Goal: Transaction & Acquisition: Purchase product/service

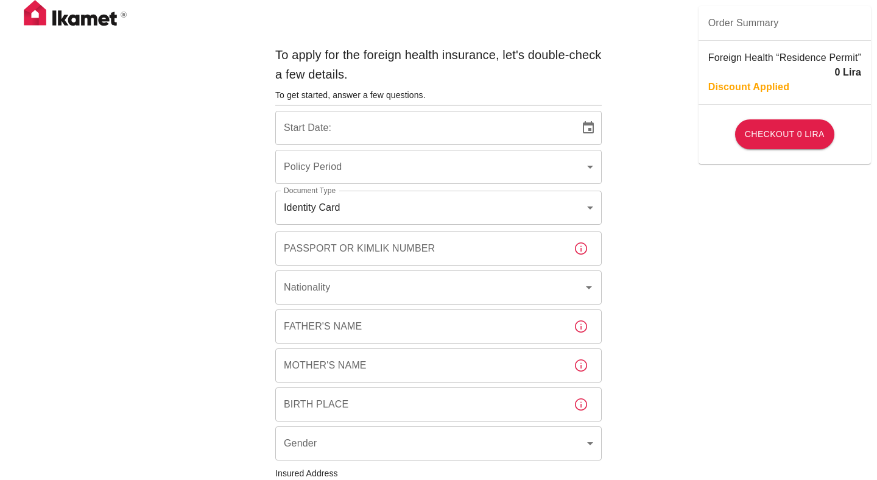
type input "b7343ef8-d55e-4554-96a8-76e30347e985"
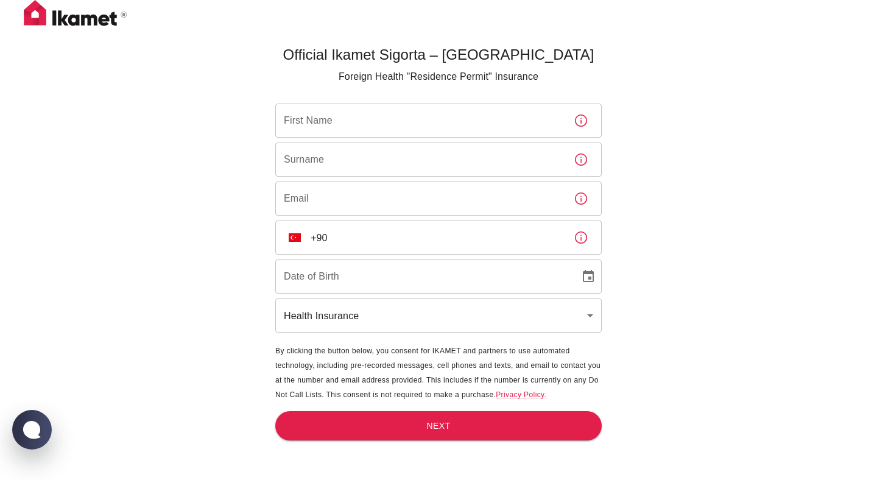
click at [439, 115] on input "First Name" at bounding box center [419, 121] width 289 height 34
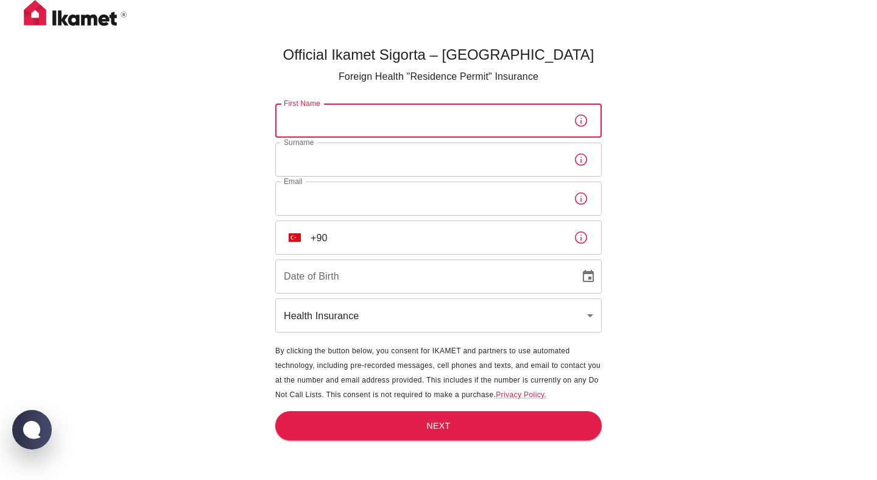
type input "sogol"
type input "attari gargari"
type input "[EMAIL_ADDRESS][DOMAIN_NAME]"
click at [412, 245] on input "+90" at bounding box center [437, 238] width 253 height 34
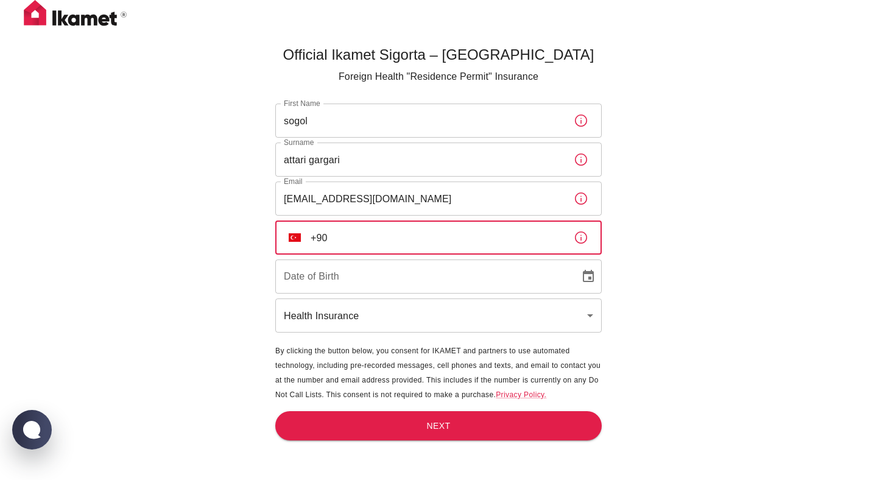
type input "[PHONE_NUMBER]"
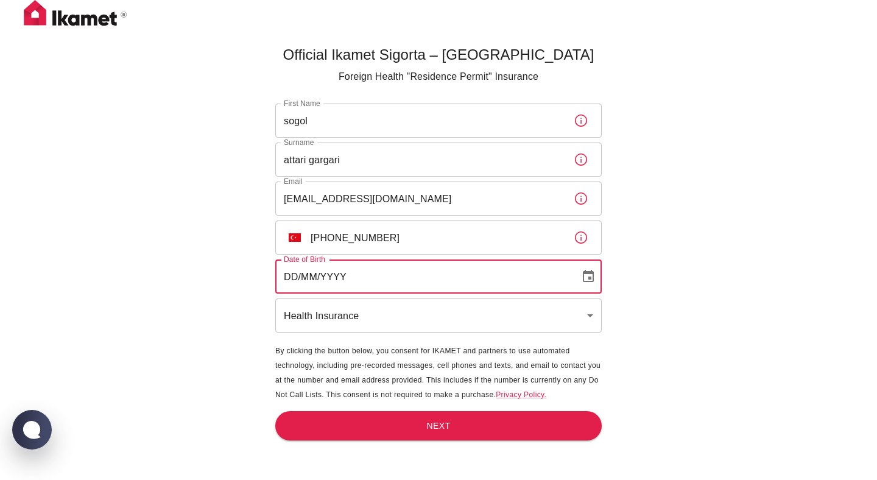
click at [406, 283] on input "DD/MM/YYYY" at bounding box center [423, 276] width 296 height 34
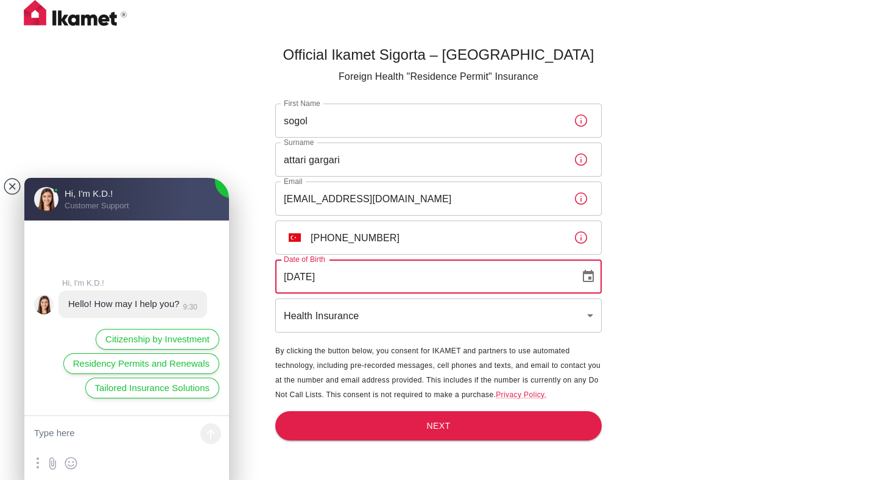
type input "[DATE]"
click at [200, 113] on div "Official Ikamet Sigorta – [DEMOGRAPHIC_DATA] Foreign Health "Residence Permit" …" at bounding box center [438, 260] width 877 height 520
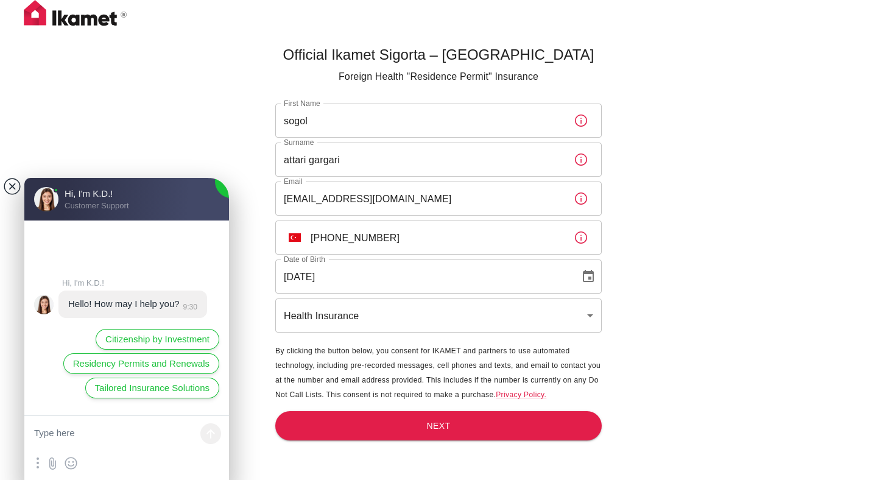
click at [9, 186] on jdiv at bounding box center [12, 186] width 17 height 17
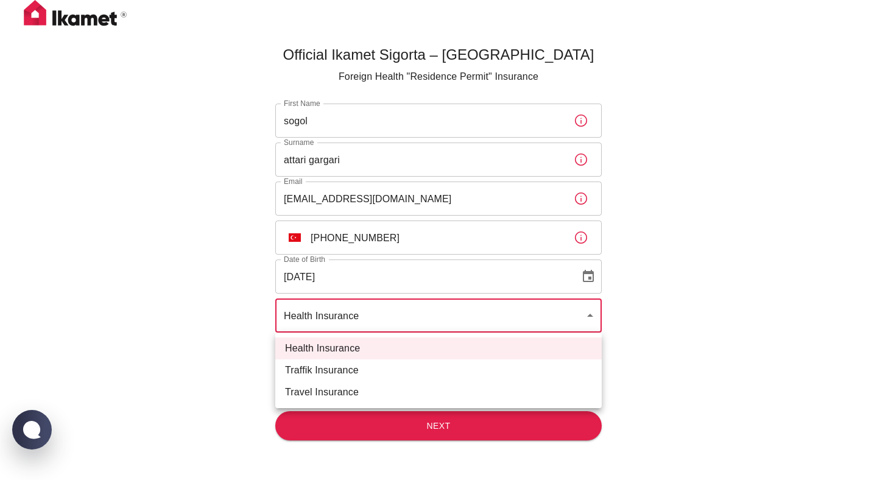
click at [444, 320] on body "Official Ikamet Sigorta – [DEMOGRAPHIC_DATA] Foreign Health "Residence Permit" …" at bounding box center [438, 260] width 877 height 520
click at [444, 320] on div at bounding box center [438, 240] width 877 height 480
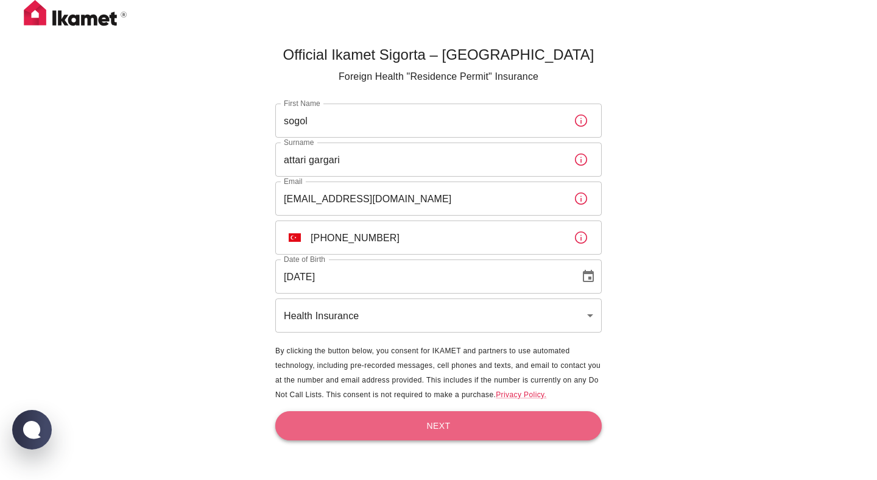
click at [425, 431] on button "Next" at bounding box center [438, 426] width 326 height 30
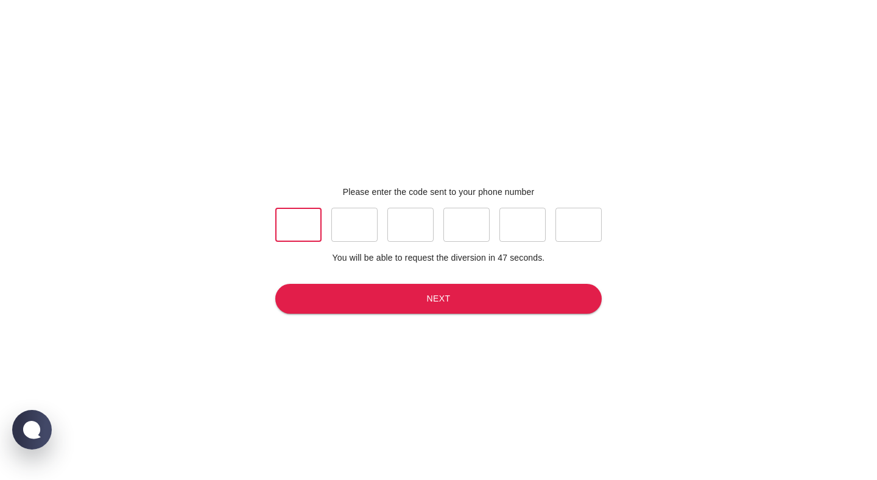
click at [288, 228] on input "text" at bounding box center [298, 225] width 46 height 34
type input "8"
type input "4"
type input "0"
type input "7"
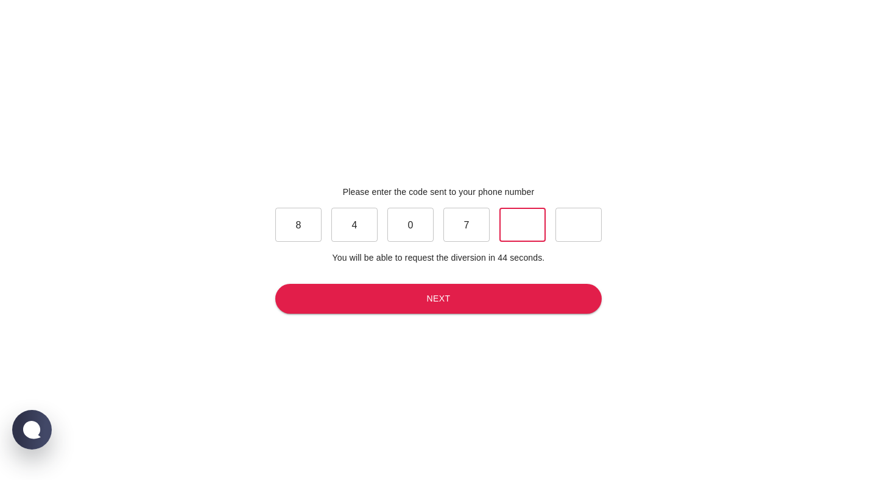
type input "4"
type input "1"
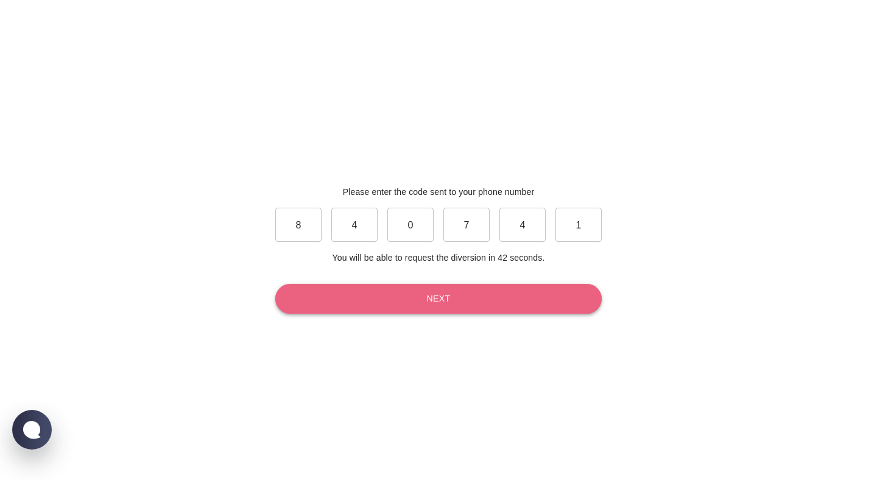
click at [390, 288] on button "Next" at bounding box center [438, 299] width 326 height 30
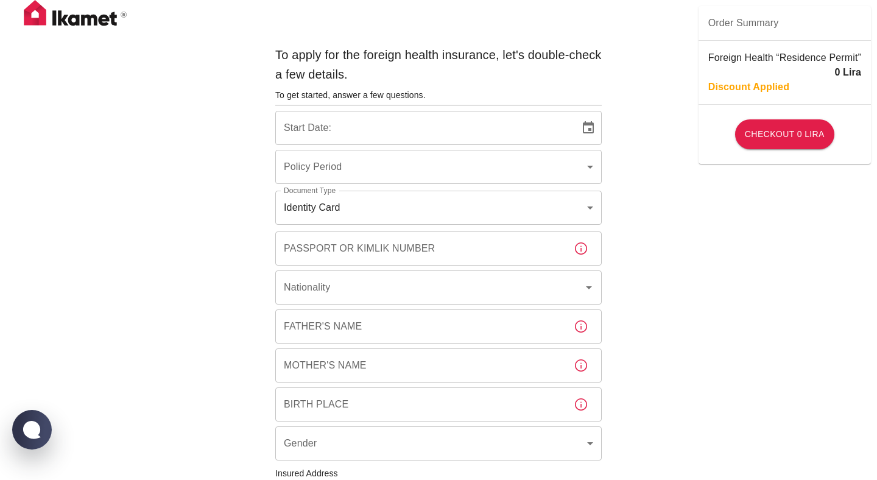
type input "b7343ef8-d55e-4554-96a8-76e30347e985"
type input "[DATE]"
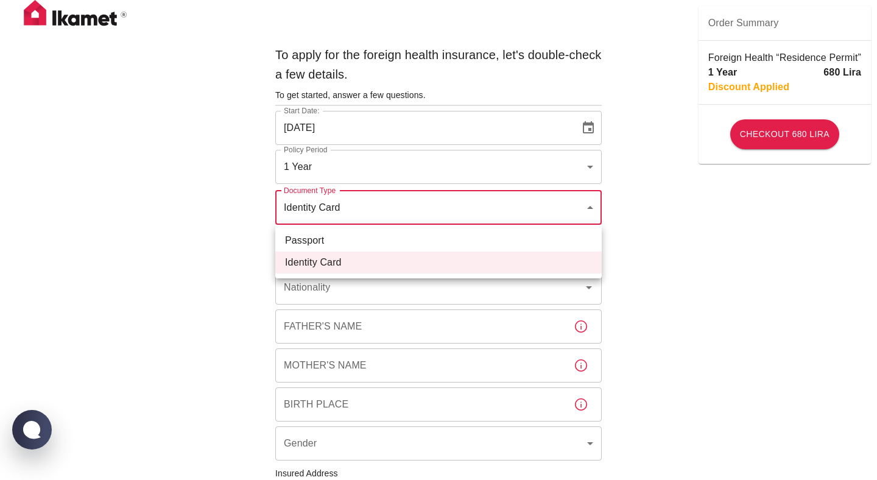
click at [404, 216] on body "To apply for the foreign health insurance, let's double-check a few details. To…" at bounding box center [438, 472] width 877 height 944
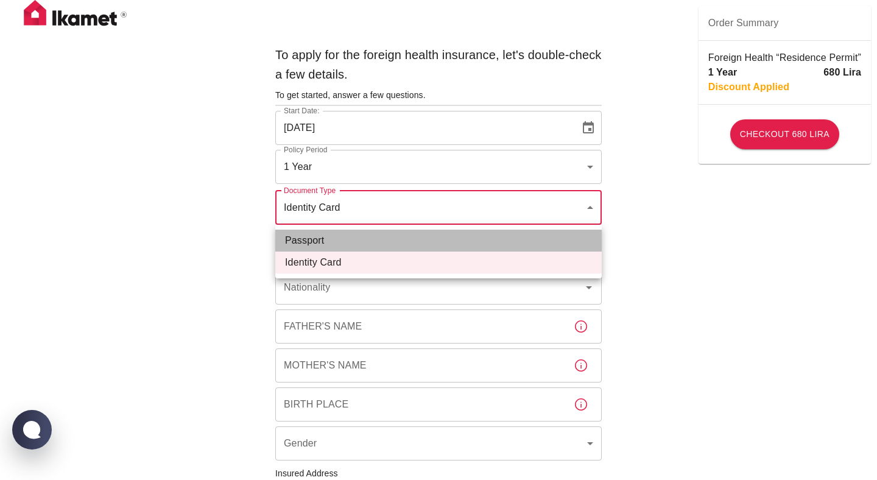
click at [401, 238] on li "Passport" at bounding box center [438, 241] width 326 height 22
type input "passport"
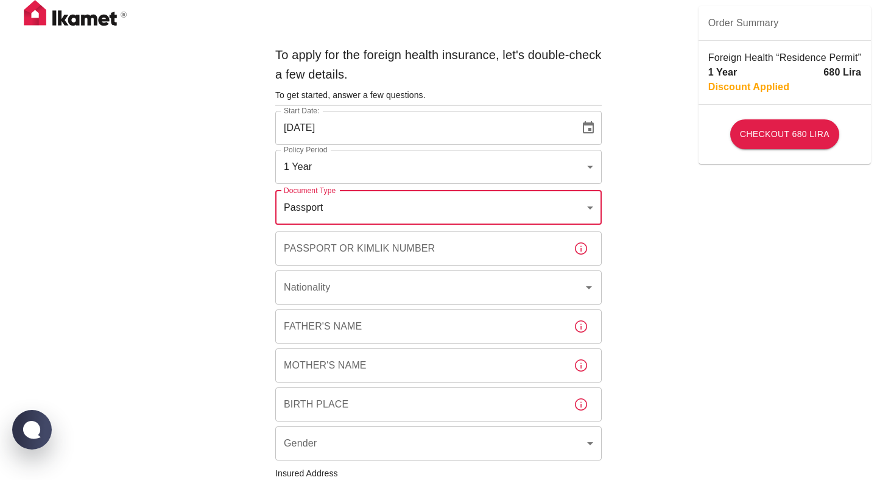
click at [414, 259] on input "Passport or Kimlik Number" at bounding box center [419, 248] width 289 height 34
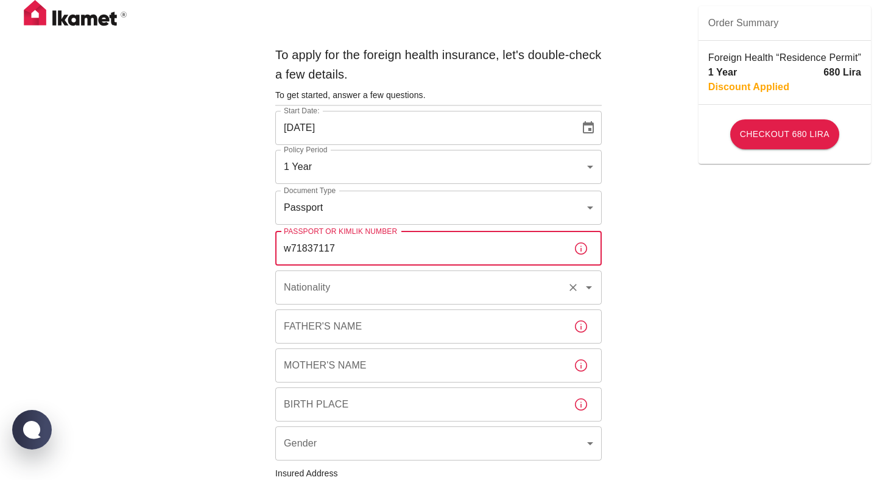
type input "w71837117"
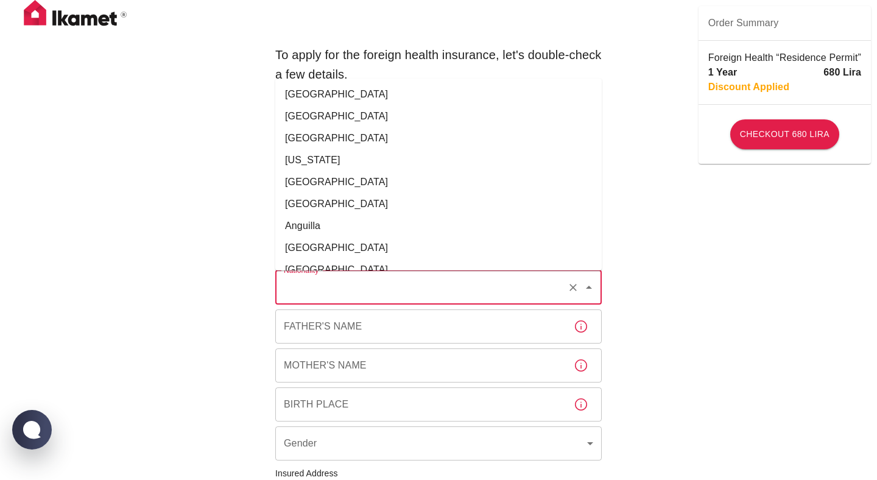
click at [456, 278] on input "Nationality" at bounding box center [421, 287] width 281 height 23
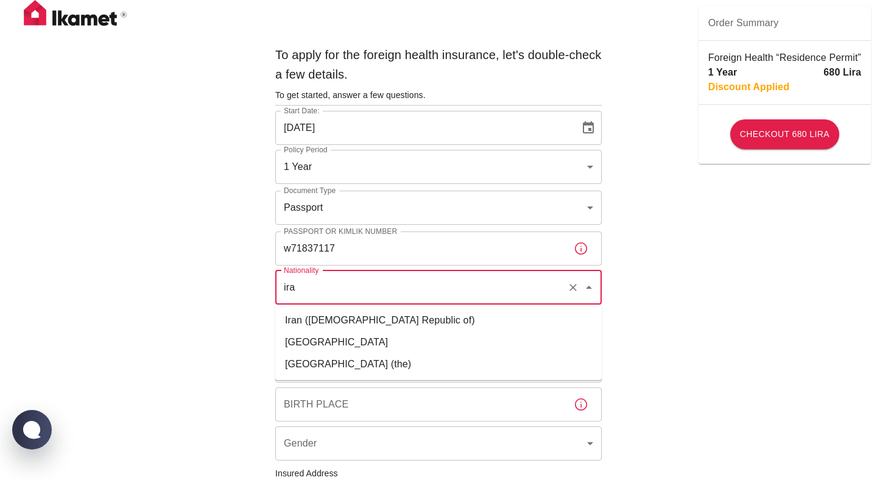
click at [355, 327] on li "Iran ([DEMOGRAPHIC_DATA] Republic of)" at bounding box center [438, 320] width 326 height 22
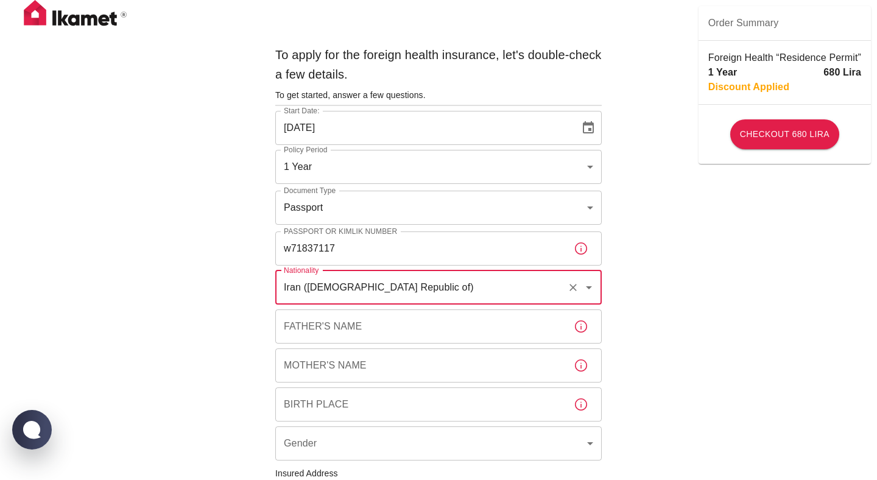
type input "Iran ([DEMOGRAPHIC_DATA] Republic of)"
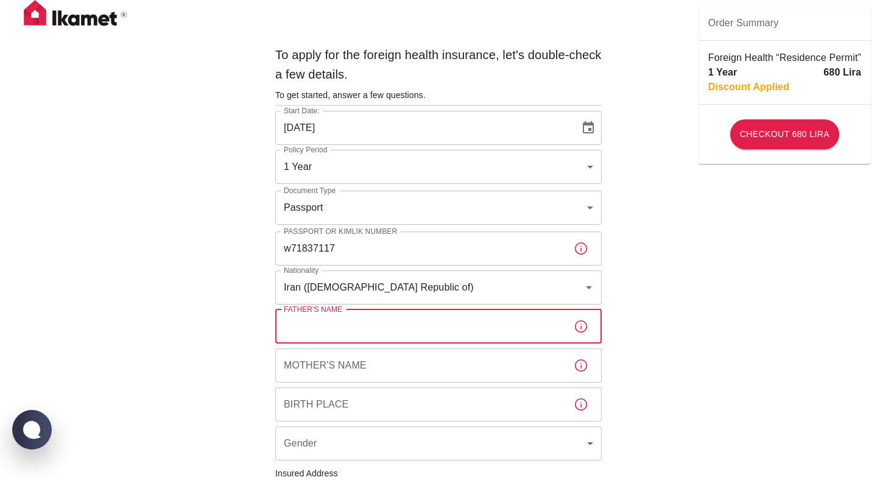
click at [376, 328] on input "Father's Name" at bounding box center [419, 326] width 289 height 34
type input "hamidreza"
click at [378, 361] on input "Mother's Name" at bounding box center [419, 365] width 289 height 34
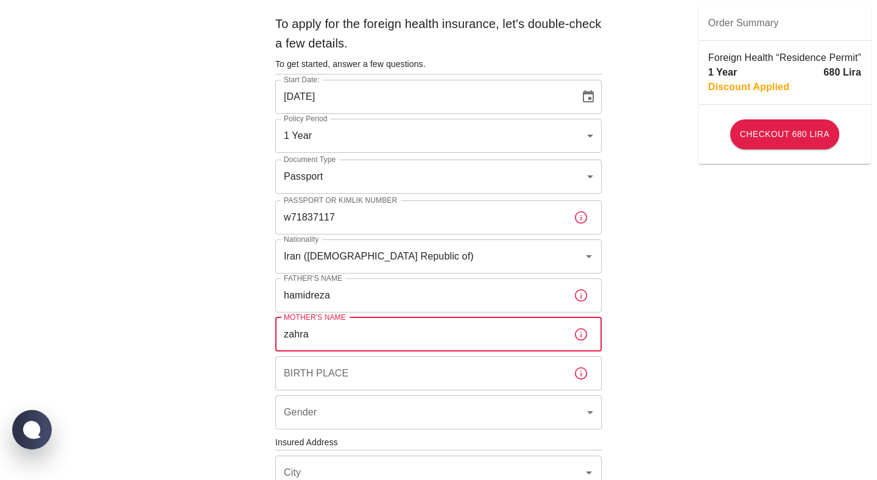
scroll to position [46, 0]
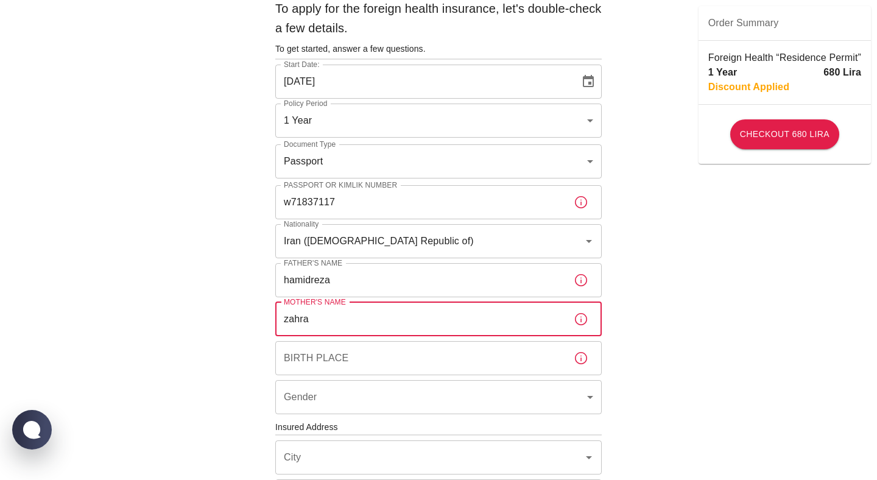
type input "zahra"
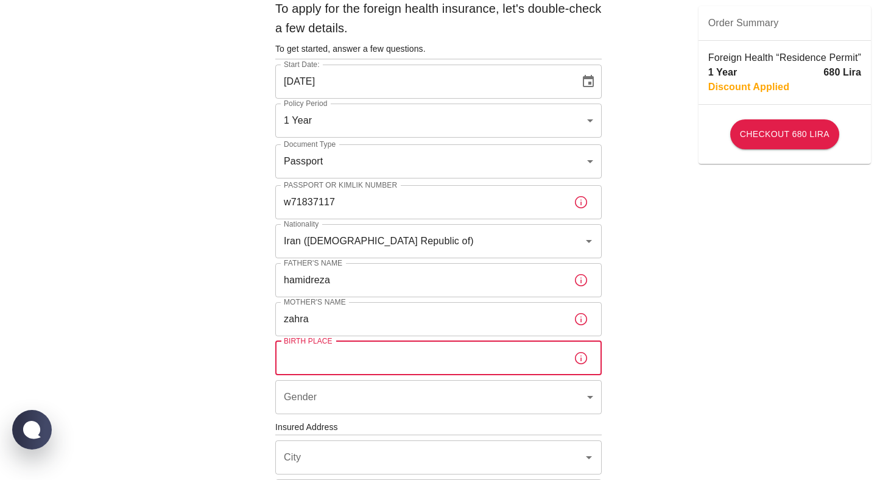
click at [429, 364] on input "Birth Place" at bounding box center [419, 358] width 289 height 34
type input "[GEOGRAPHIC_DATA]"
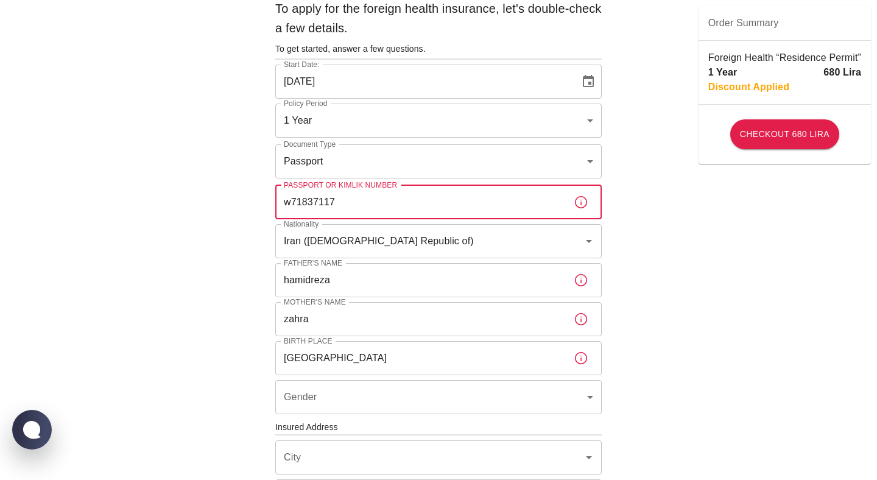
click at [364, 206] on input "w71837117" at bounding box center [419, 202] width 289 height 34
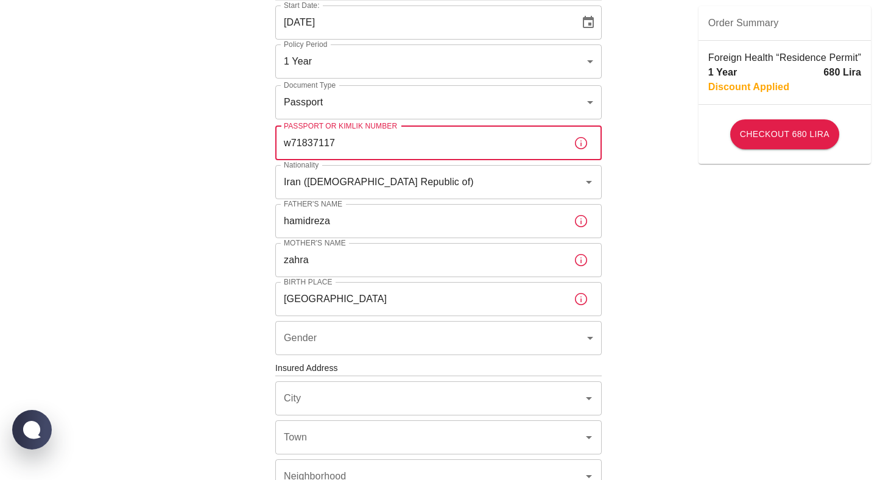
scroll to position [116, 0]
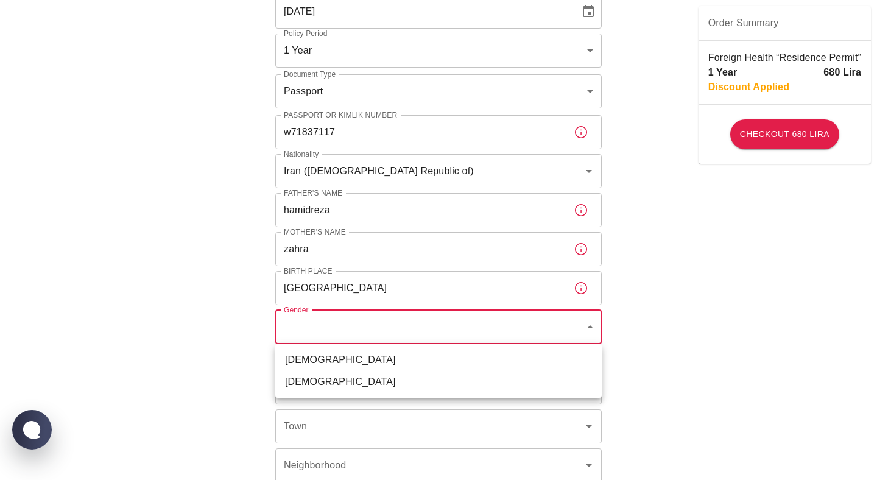
click at [427, 328] on body "To apply for the foreign health insurance, let's double-check a few details. To…" at bounding box center [438, 356] width 877 height 944
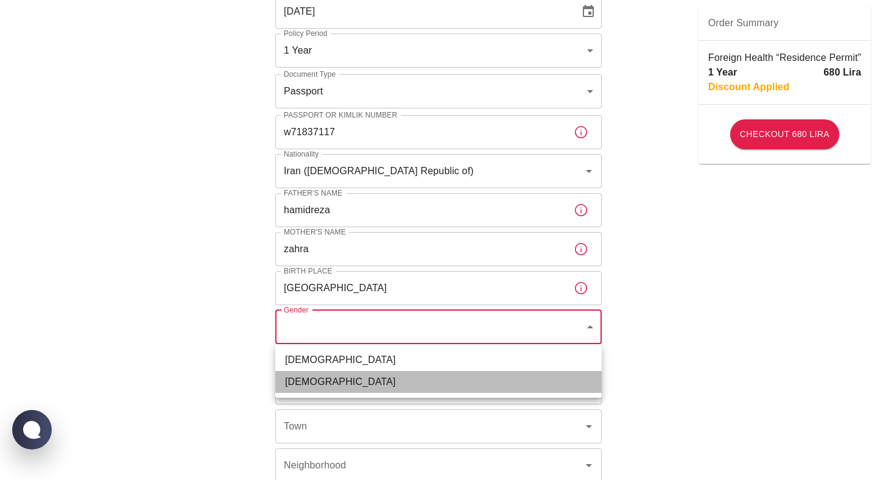
click at [398, 391] on li "[DEMOGRAPHIC_DATA]" at bounding box center [438, 382] width 326 height 22
type input "[DEMOGRAPHIC_DATA]"
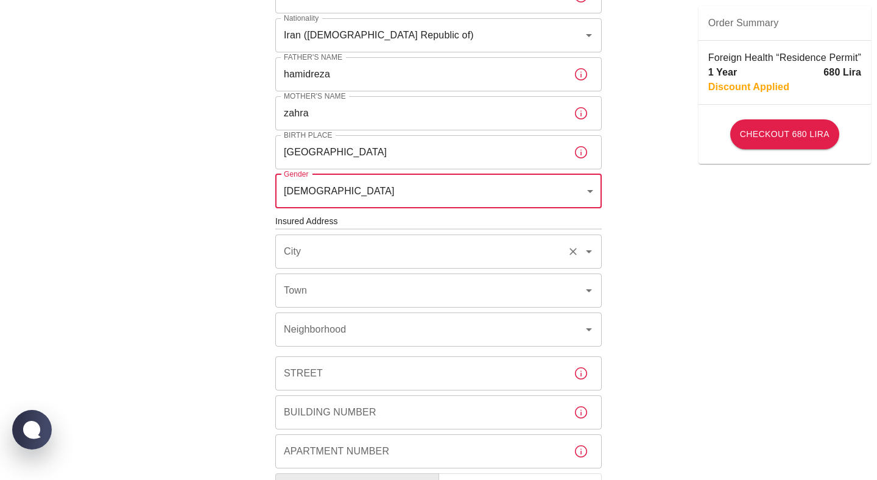
scroll to position [255, 0]
click at [429, 247] on input "City" at bounding box center [421, 249] width 281 height 23
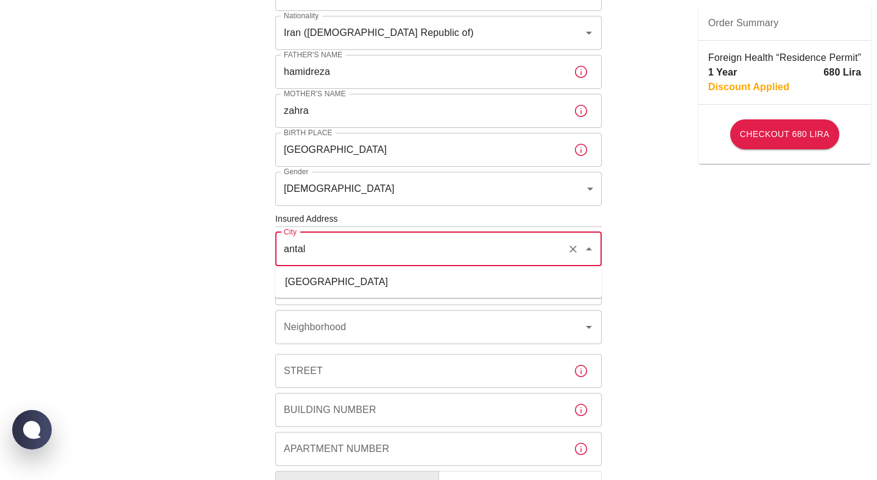
click at [414, 287] on li "[GEOGRAPHIC_DATA]" at bounding box center [438, 282] width 326 height 22
type input "[GEOGRAPHIC_DATA]"
click at [409, 294] on input "Town" at bounding box center [421, 288] width 281 height 23
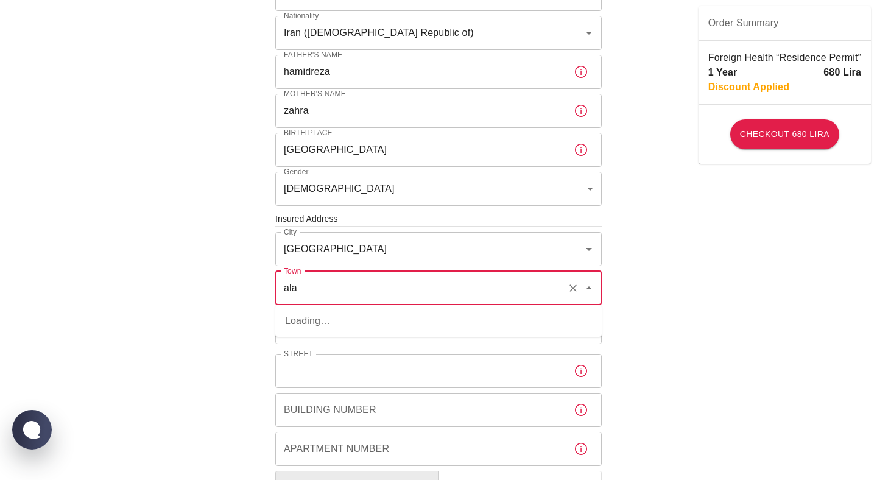
type input "Alanya"
type input "NO 67. floor 10. Cozy residence, [PERSON_NAME][GEOGRAPHIC_DATA]. [GEOGRAPHIC_DA…"
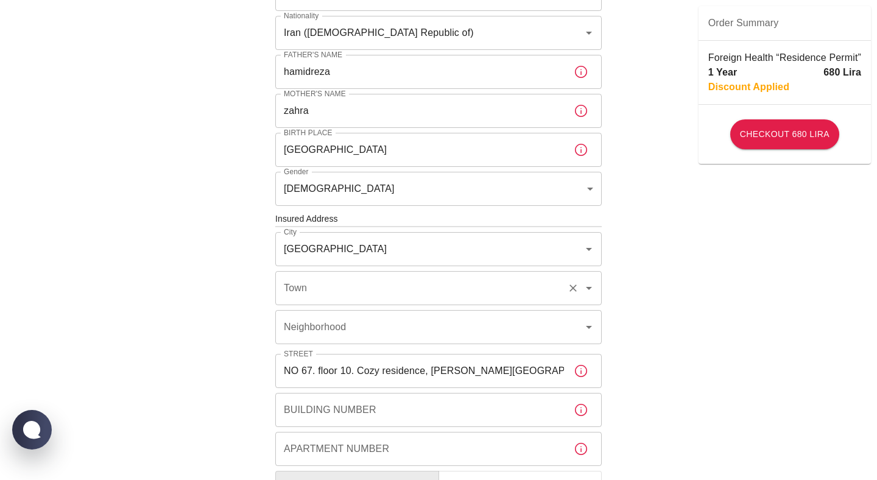
click at [406, 288] on input "Town" at bounding box center [421, 288] width 281 height 23
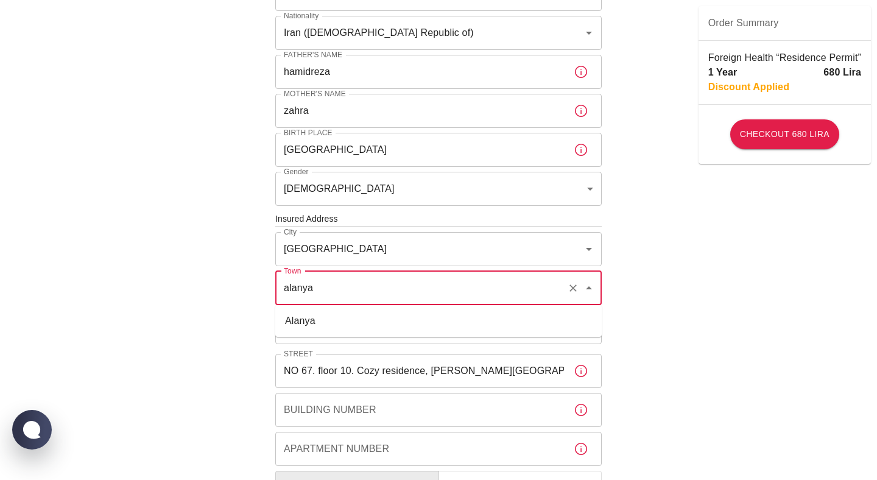
click at [300, 323] on li "Alanya" at bounding box center [438, 321] width 326 height 22
type input "Alanya"
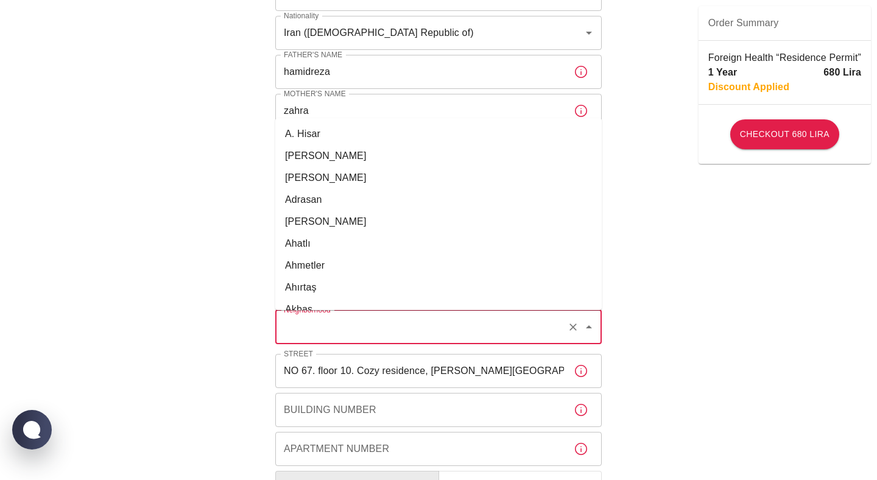
click at [314, 334] on input "Neighborhood" at bounding box center [421, 327] width 281 height 23
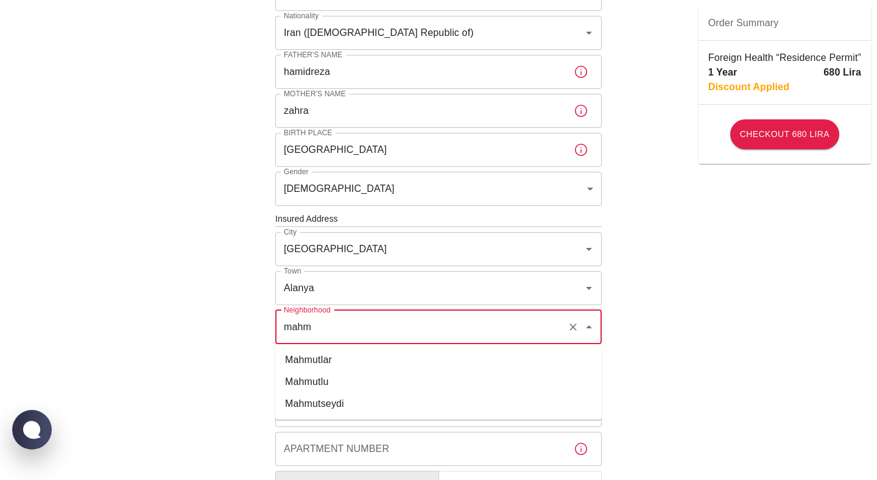
click at [320, 361] on li "Mahmutlar" at bounding box center [438, 360] width 326 height 22
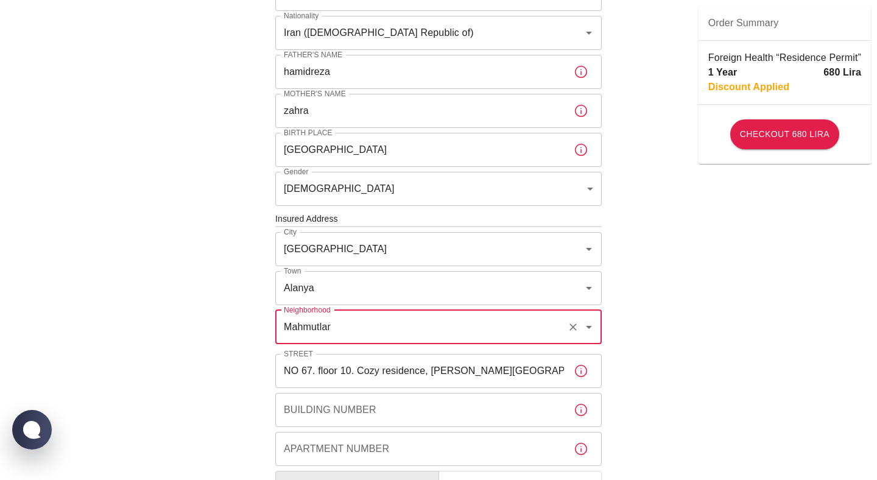
type input "Mahmutlar"
click at [244, 368] on div "To apply for the foreign health insurance, let's double-check a few details. To…" at bounding box center [438, 217] width 877 height 944
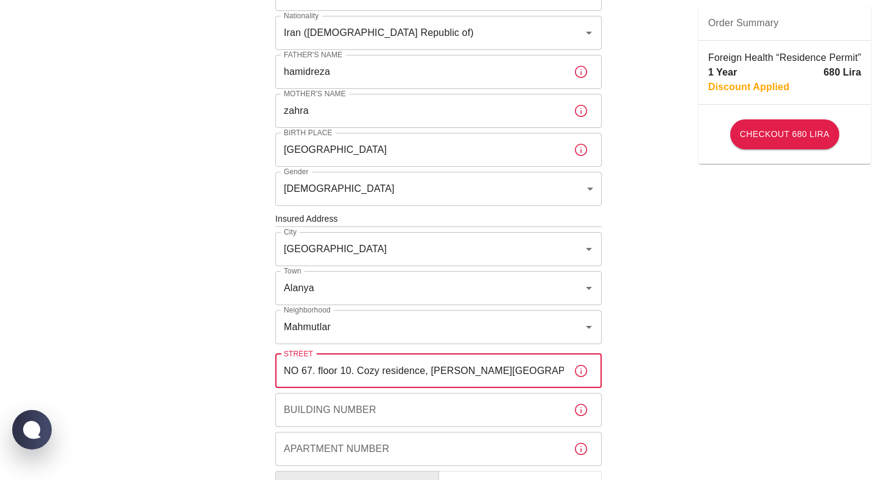
click at [342, 373] on input "NO 67. floor 10. Cozy residence, [PERSON_NAME][GEOGRAPHIC_DATA]. [GEOGRAPHIC_DA…" at bounding box center [419, 371] width 289 height 34
click at [404, 376] on input "NO 67. floor sok]10. Cozy residence, [PERSON_NAME][GEOGRAPHIC_DATA]. [GEOGRAPHI…" at bounding box center [419, 371] width 289 height 34
type input "[STREET_ADDRESS]"
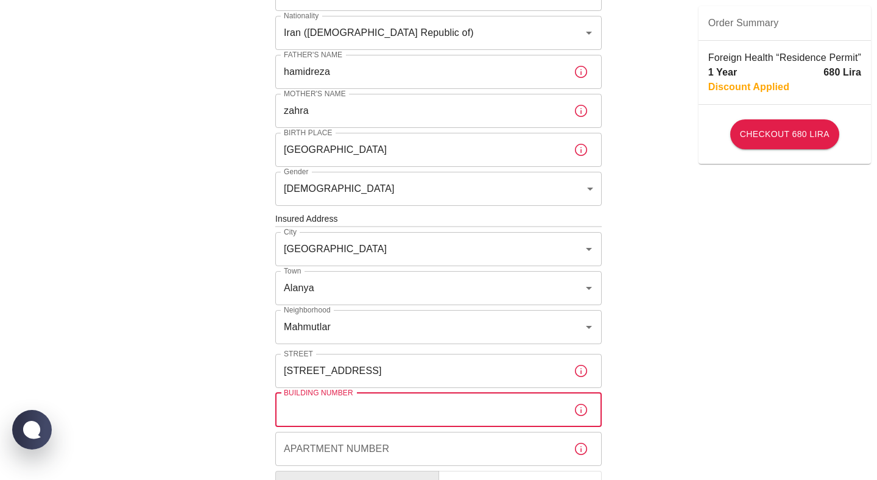
click at [397, 411] on input "Building Number" at bounding box center [419, 410] width 289 height 34
type input "9"
click at [398, 454] on input "Apartment Number" at bounding box center [419, 449] width 289 height 34
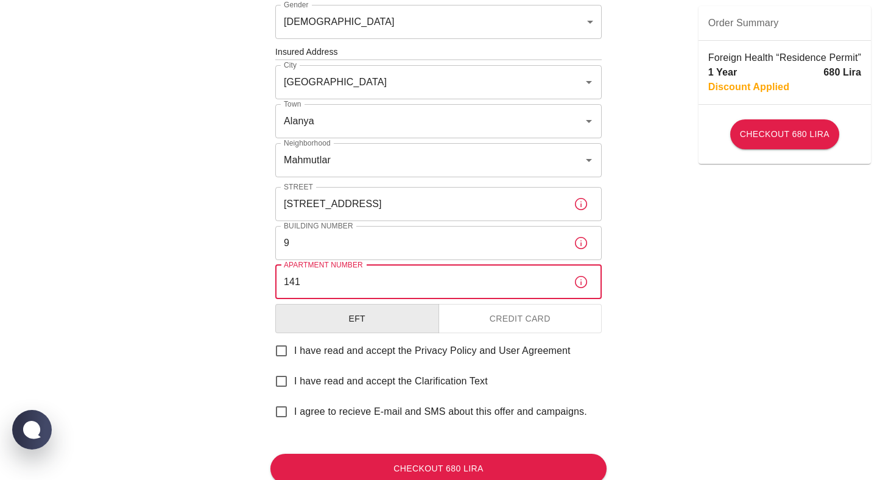
scroll to position [423, 0]
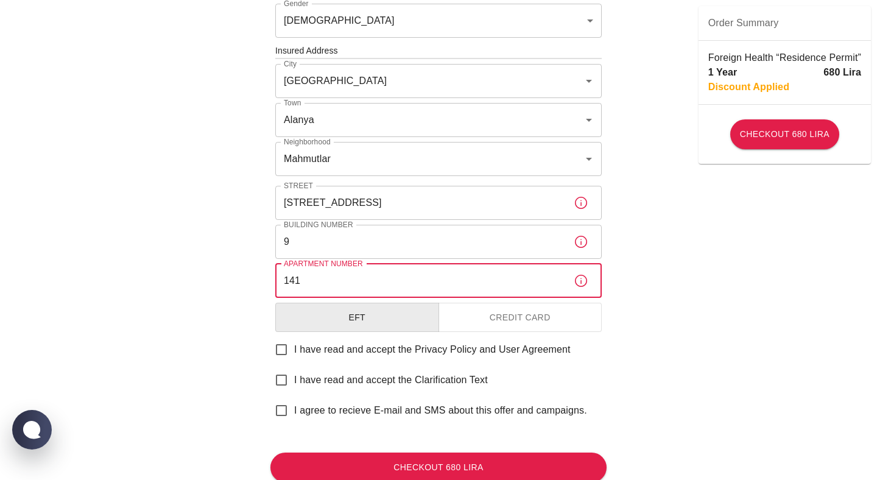
type input "141"
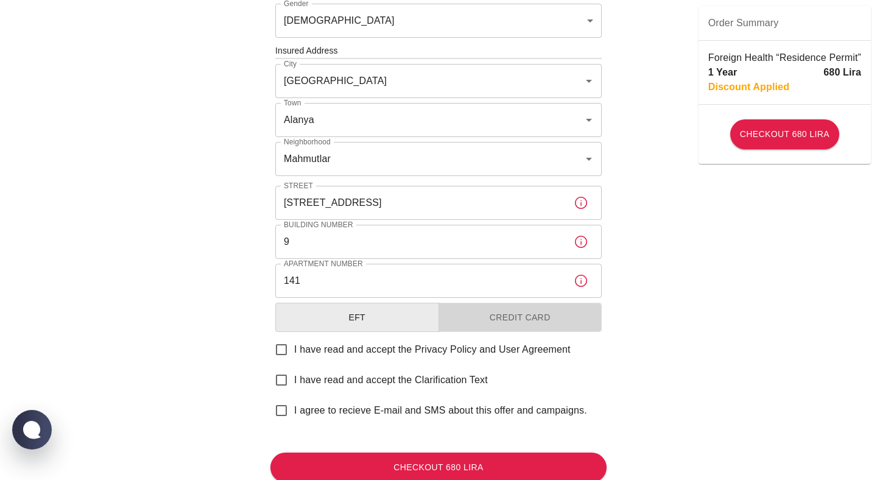
click at [491, 317] on button "Credit Card" at bounding box center [521, 318] width 164 height 30
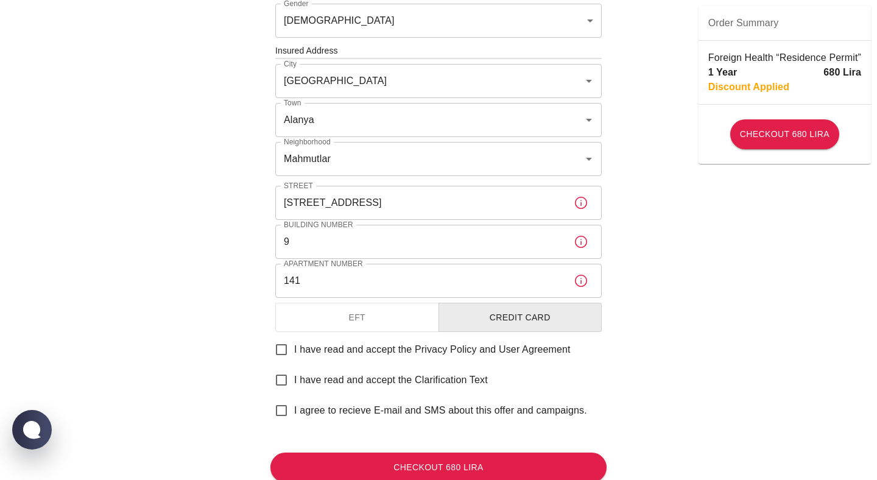
click at [390, 353] on span "I have read and accept the Privacy Policy and User Agreement" at bounding box center [432, 349] width 277 height 15
click at [294, 353] on input "I have read and accept the Privacy Policy and User Agreement" at bounding box center [282, 350] width 26 height 26
checkbox input "true"
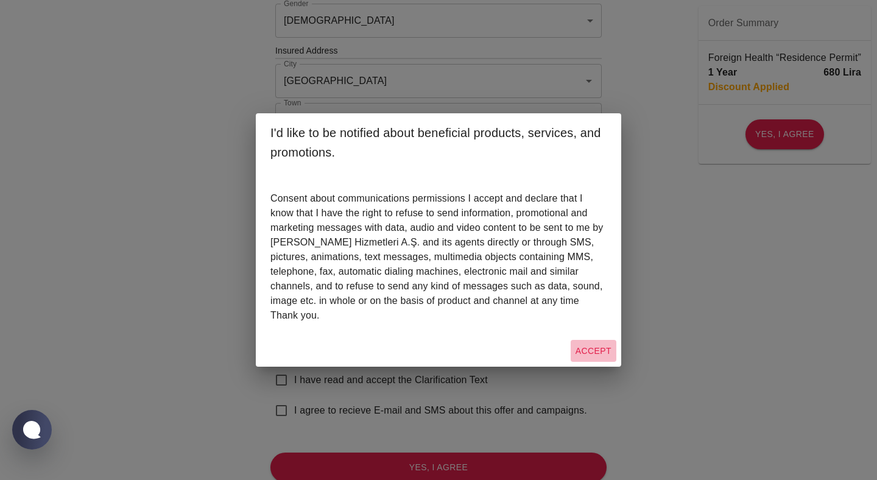
click at [593, 351] on button "Accept" at bounding box center [594, 351] width 46 height 23
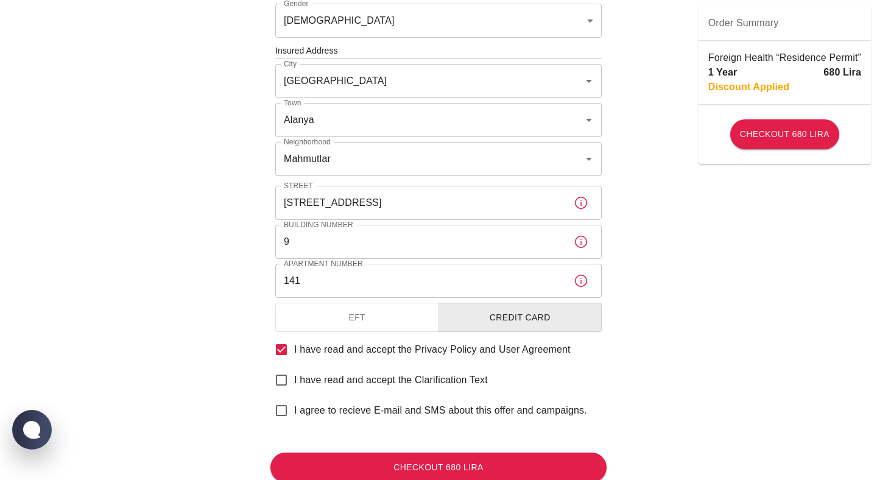
click at [319, 379] on span "I have read and accept the Clarification Text" at bounding box center [391, 380] width 194 height 15
click at [294, 379] on input "I have read and accept the Clarification Text" at bounding box center [282, 380] width 26 height 26
checkbox input "true"
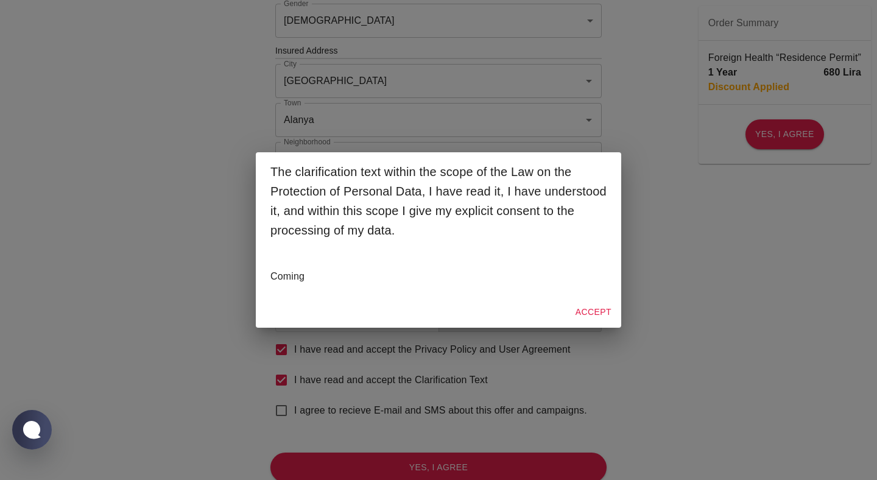
click at [594, 299] on div "Accept" at bounding box center [438, 312] width 365 height 32
click at [594, 305] on button "Accept" at bounding box center [594, 312] width 46 height 23
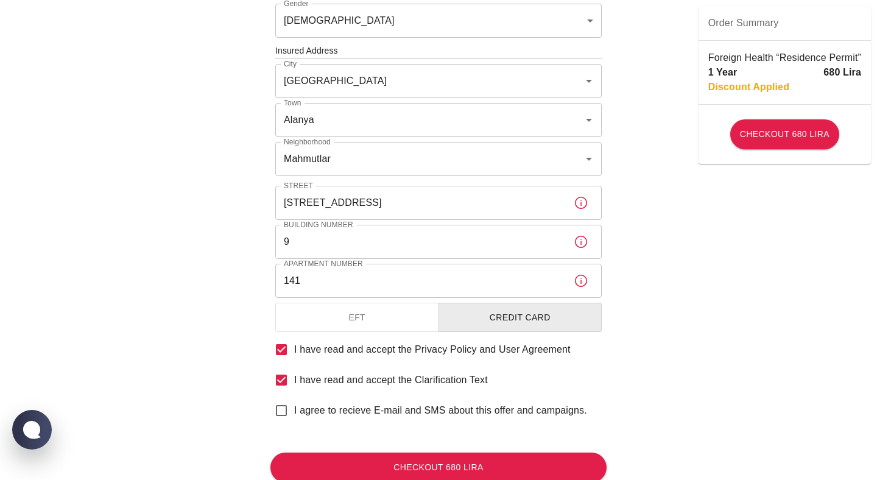
click at [436, 407] on span "I agree to recieve E-mail and SMS about this offer and campaigns." at bounding box center [440, 410] width 293 height 15
click at [294, 407] on input "I agree to recieve E-mail and SMS about this offer and campaigns." at bounding box center [282, 411] width 26 height 26
checkbox input "true"
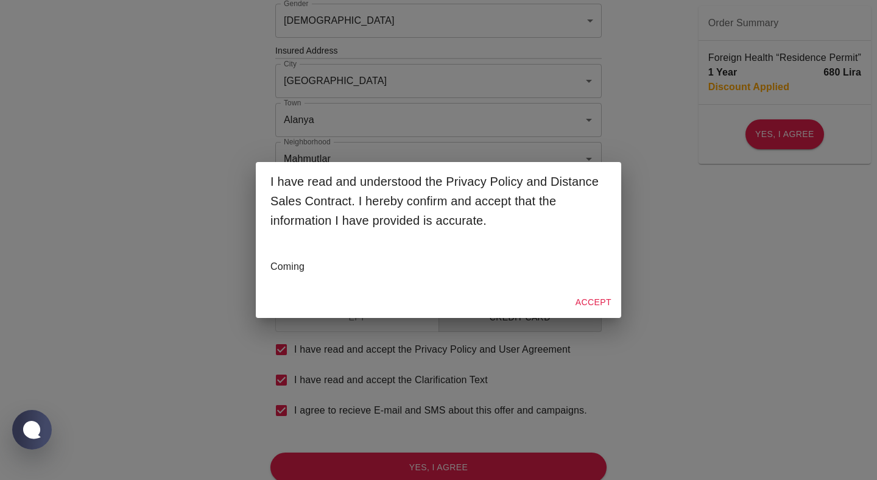
click at [598, 297] on button "Accept" at bounding box center [594, 302] width 46 height 23
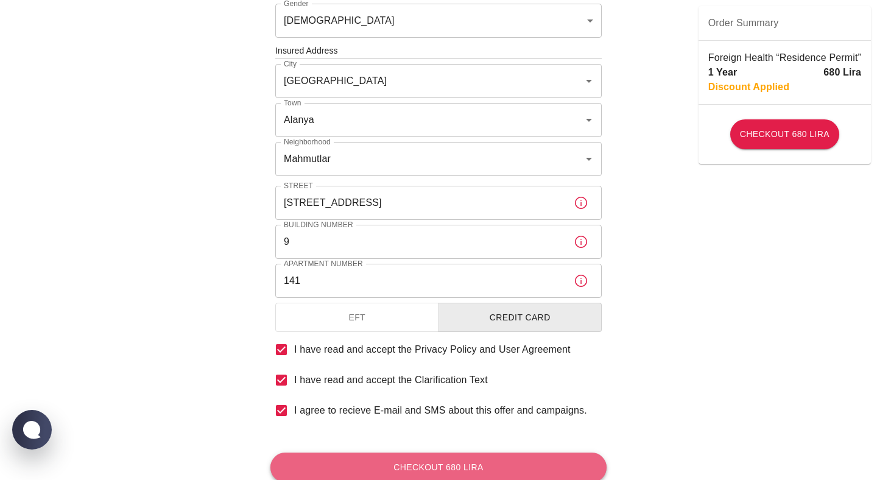
click at [499, 463] on button "Checkout 680 Lira" at bounding box center [438, 468] width 336 height 30
